Goal: Task Accomplishment & Management: Manage account settings

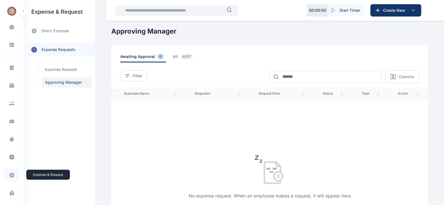
click at [10, 174] on icon at bounding box center [12, 175] width 6 height 6
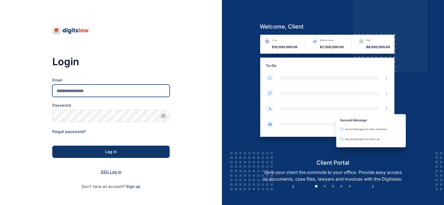
type input "**********"
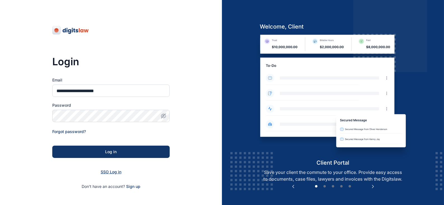
click at [114, 174] on span "SSO Log in" at bounding box center [111, 171] width 21 height 5
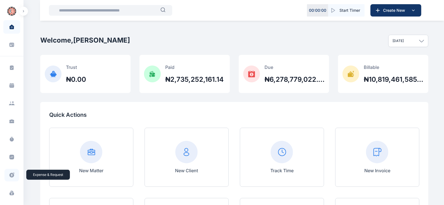
click at [12, 173] on icon at bounding box center [12, 174] width 5 height 5
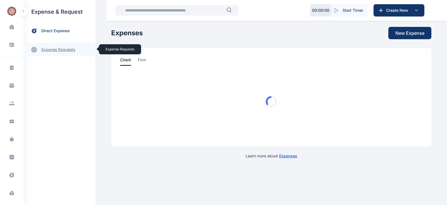
click at [67, 49] on link "expense requests expense requests" at bounding box center [59, 49] width 72 height 13
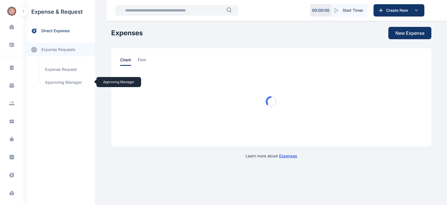
click at [62, 83] on span "Approving Manager Approving Manager" at bounding box center [67, 82] width 51 height 11
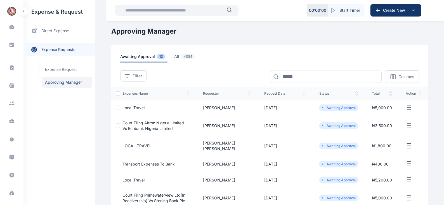
click at [409, 107] on line "button" at bounding box center [409, 107] width 4 height 0
click at [383, 115] on span "Approve Request" at bounding box center [381, 114] width 32 height 6
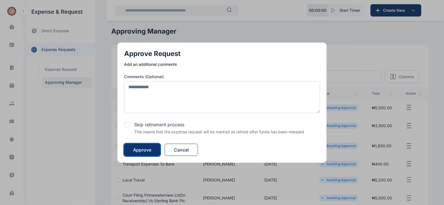
click at [151, 152] on div "Approve" at bounding box center [142, 149] width 18 height 7
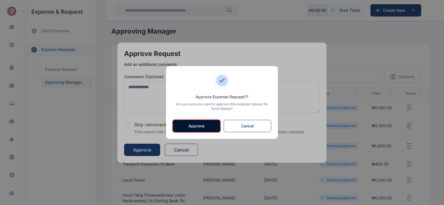
click at [201, 125] on button "Approve" at bounding box center [197, 126] width 48 height 12
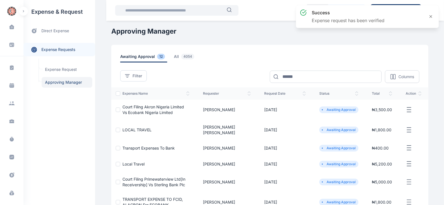
click at [407, 110] on icon "button" at bounding box center [408, 109] width 7 height 7
click at [376, 114] on span "Approve Request" at bounding box center [381, 116] width 32 height 6
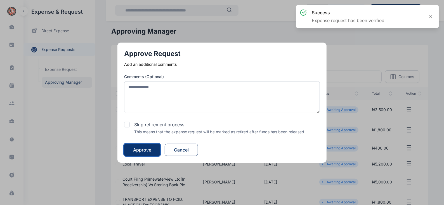
click at [147, 147] on div "Approve" at bounding box center [142, 149] width 18 height 7
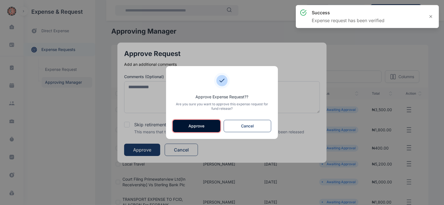
click at [189, 126] on button "Approve" at bounding box center [197, 126] width 48 height 12
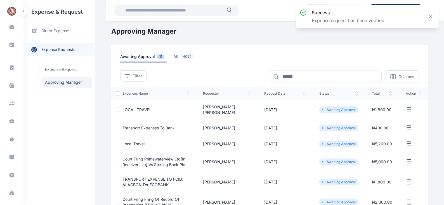
click at [410, 107] on icon "button" at bounding box center [408, 109] width 7 height 7
click at [377, 114] on span "Approve Request" at bounding box center [381, 116] width 32 height 6
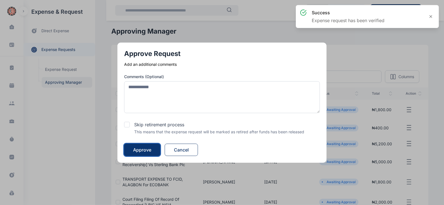
click at [150, 148] on div "Approve" at bounding box center [142, 149] width 18 height 7
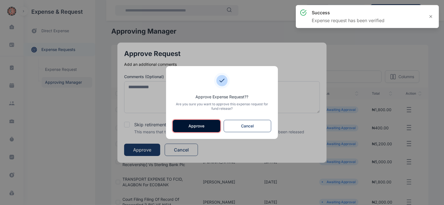
click at [189, 125] on button "Approve" at bounding box center [197, 126] width 48 height 12
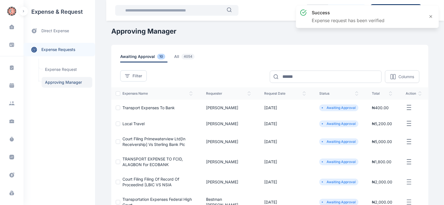
click at [411, 106] on icon "button" at bounding box center [408, 107] width 7 height 7
click at [386, 112] on span "Approve Request" at bounding box center [381, 114] width 32 height 6
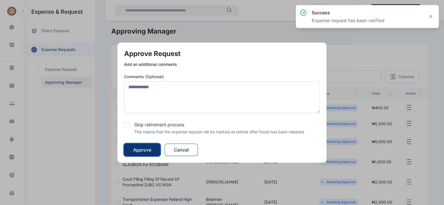
click at [143, 149] on div "Approve" at bounding box center [142, 149] width 18 height 7
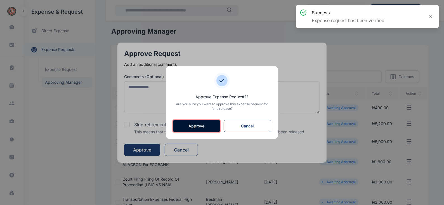
click at [190, 126] on button "Approve" at bounding box center [197, 126] width 48 height 12
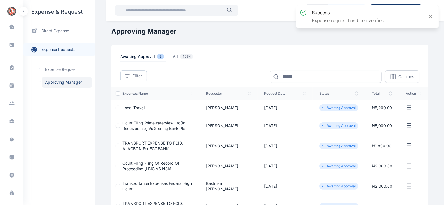
click at [411, 107] on line "button" at bounding box center [409, 107] width 4 height 0
click at [370, 113] on span "Approve Request" at bounding box center [381, 114] width 32 height 6
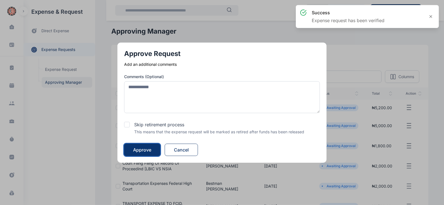
click at [147, 152] on div "Approve" at bounding box center [142, 149] width 18 height 7
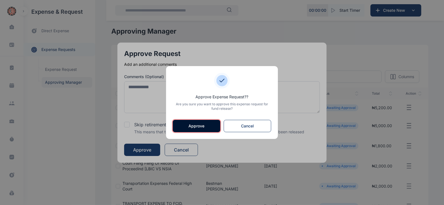
click at [200, 124] on button "Approve" at bounding box center [197, 126] width 48 height 12
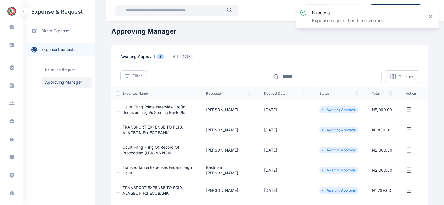
click at [409, 109] on icon "button" at bounding box center [408, 109] width 7 height 7
click at [388, 117] on span "Approve Request" at bounding box center [381, 116] width 32 height 6
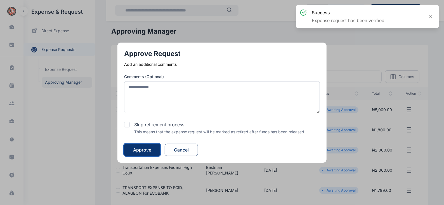
click at [144, 151] on div "Approve" at bounding box center [142, 149] width 18 height 7
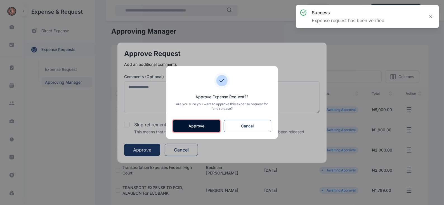
click at [198, 126] on button "Approve" at bounding box center [197, 126] width 48 height 12
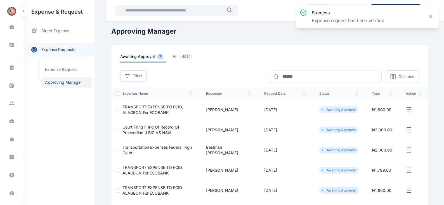
click at [410, 109] on icon "button" at bounding box center [408, 109] width 7 height 7
click at [381, 115] on span "Approve Request" at bounding box center [381, 116] width 32 height 6
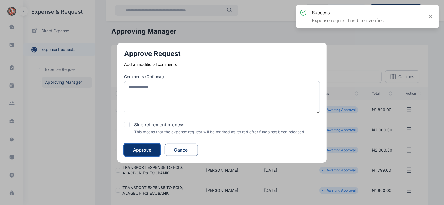
click at [143, 151] on div "Approve" at bounding box center [142, 149] width 18 height 7
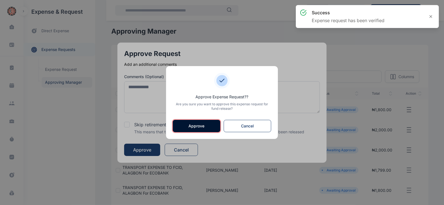
click at [193, 128] on button "Approve" at bounding box center [197, 126] width 48 height 12
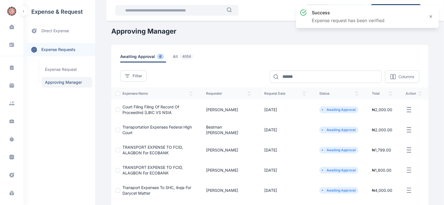
click at [409, 109] on line "button" at bounding box center [409, 109] width 4 height 0
click at [380, 118] on span "Approve Request" at bounding box center [381, 116] width 32 height 6
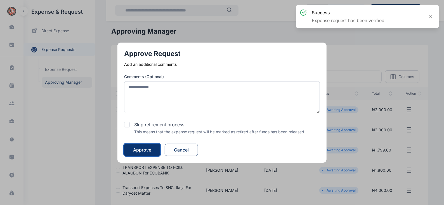
click at [142, 149] on div "Approve" at bounding box center [142, 149] width 18 height 7
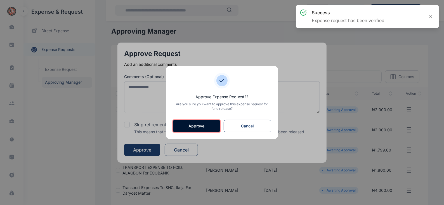
click at [197, 126] on button "Approve" at bounding box center [197, 126] width 48 height 12
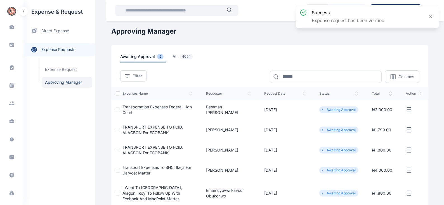
drag, startPoint x: 411, startPoint y: 108, endPoint x: 408, endPoint y: 109, distance: 2.8
click at [410, 108] on icon "button" at bounding box center [408, 109] width 7 height 7
click at [386, 115] on span "Approve Request" at bounding box center [381, 116] width 32 height 6
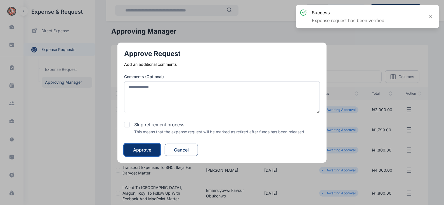
click at [147, 150] on div "Approve" at bounding box center [142, 149] width 18 height 7
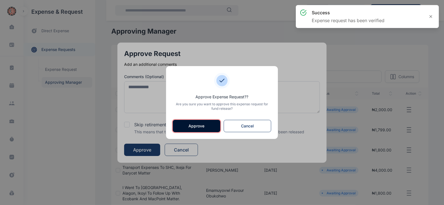
click at [198, 125] on button "Approve" at bounding box center [197, 126] width 48 height 12
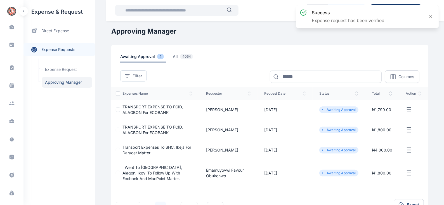
click at [410, 108] on icon "button" at bounding box center [408, 109] width 7 height 7
click at [387, 115] on span "Approve Request" at bounding box center [381, 116] width 32 height 6
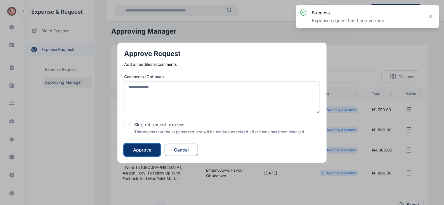
click at [150, 147] on div "Approve" at bounding box center [142, 149] width 18 height 7
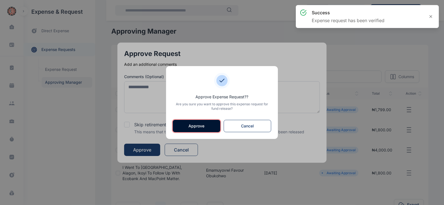
click at [202, 125] on button "Approve" at bounding box center [197, 126] width 48 height 12
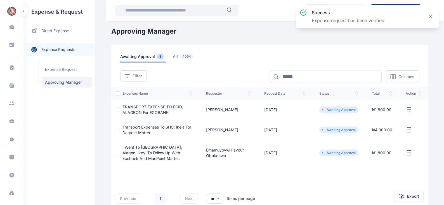
click at [409, 110] on icon "button" at bounding box center [408, 109] width 7 height 7
click at [394, 116] on span "Approve Request" at bounding box center [381, 116] width 32 height 6
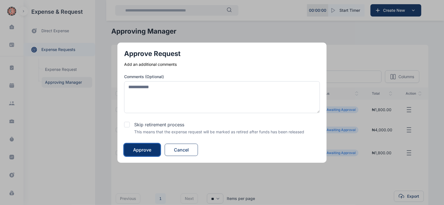
click at [147, 150] on div "Approve" at bounding box center [142, 149] width 18 height 7
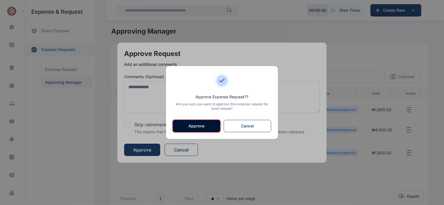
click at [207, 128] on button "Approve" at bounding box center [197, 126] width 48 height 12
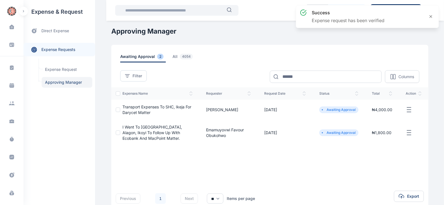
click at [410, 110] on icon "button" at bounding box center [408, 109] width 7 height 7
click at [390, 112] on div "Approve Request" at bounding box center [379, 116] width 57 height 13
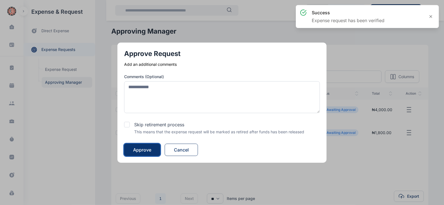
click at [153, 149] on button "Approve" at bounding box center [142, 149] width 36 height 12
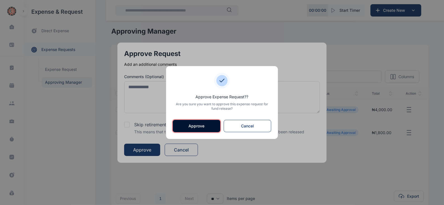
click at [199, 123] on button "Approve" at bounding box center [197, 126] width 48 height 12
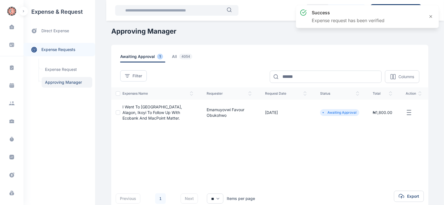
click at [407, 109] on icon "button" at bounding box center [408, 112] width 7 height 7
click at [372, 116] on span "Approve Request" at bounding box center [381, 119] width 32 height 6
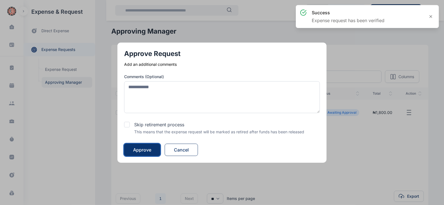
click at [148, 146] on button "Approve" at bounding box center [142, 149] width 36 height 12
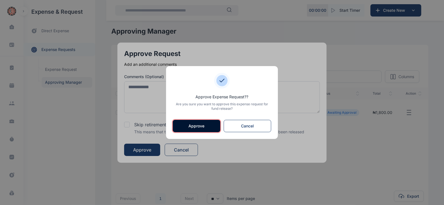
click at [197, 124] on button "Approve" at bounding box center [197, 126] width 48 height 12
